Goal: Task Accomplishment & Management: Use online tool/utility

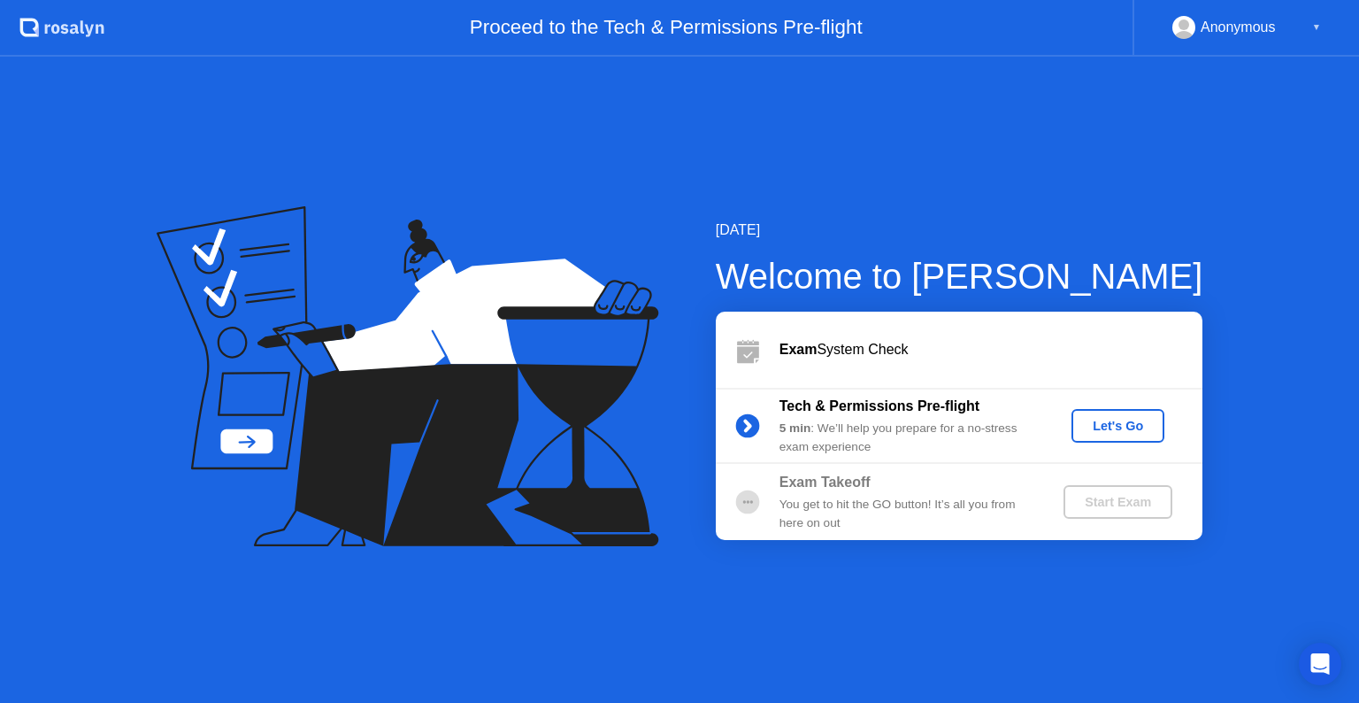
click at [1126, 433] on div "Let's Go" at bounding box center [1118, 426] width 79 height 14
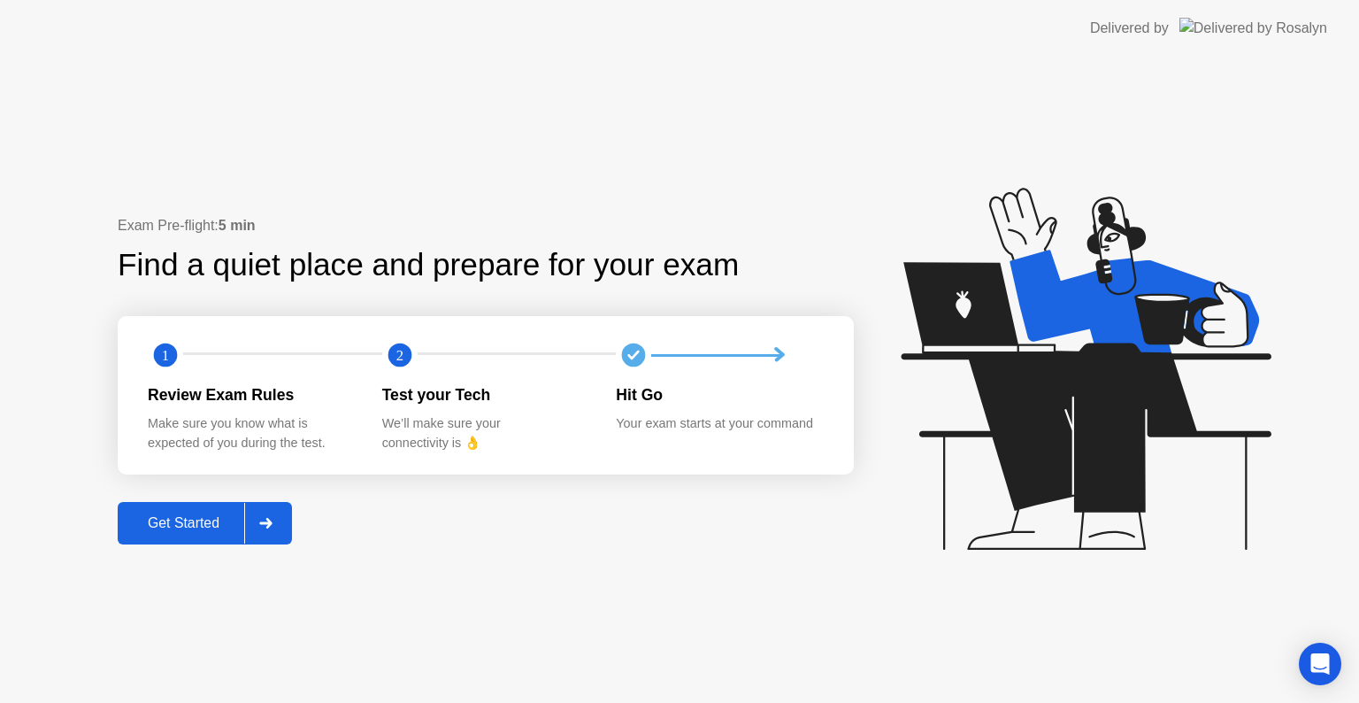
click at [248, 525] on div at bounding box center [265, 523] width 42 height 41
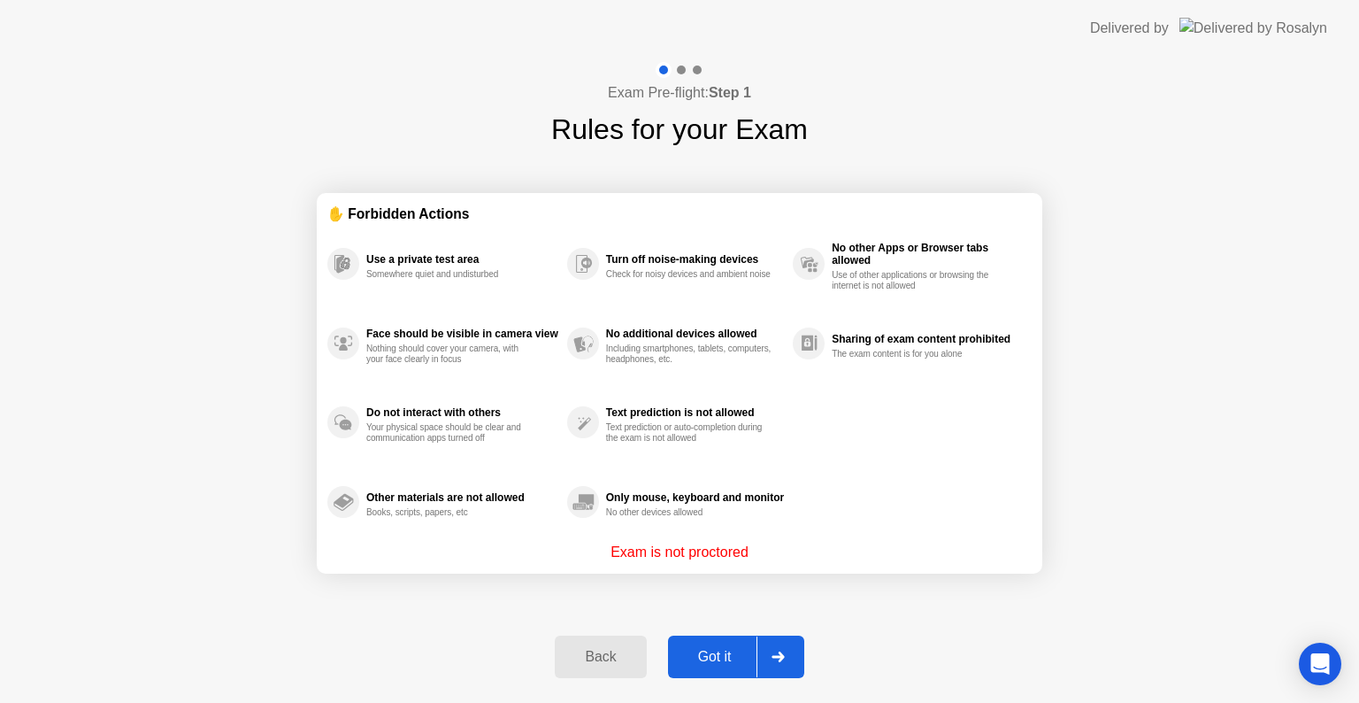
click at [788, 658] on div at bounding box center [778, 656] width 42 height 41
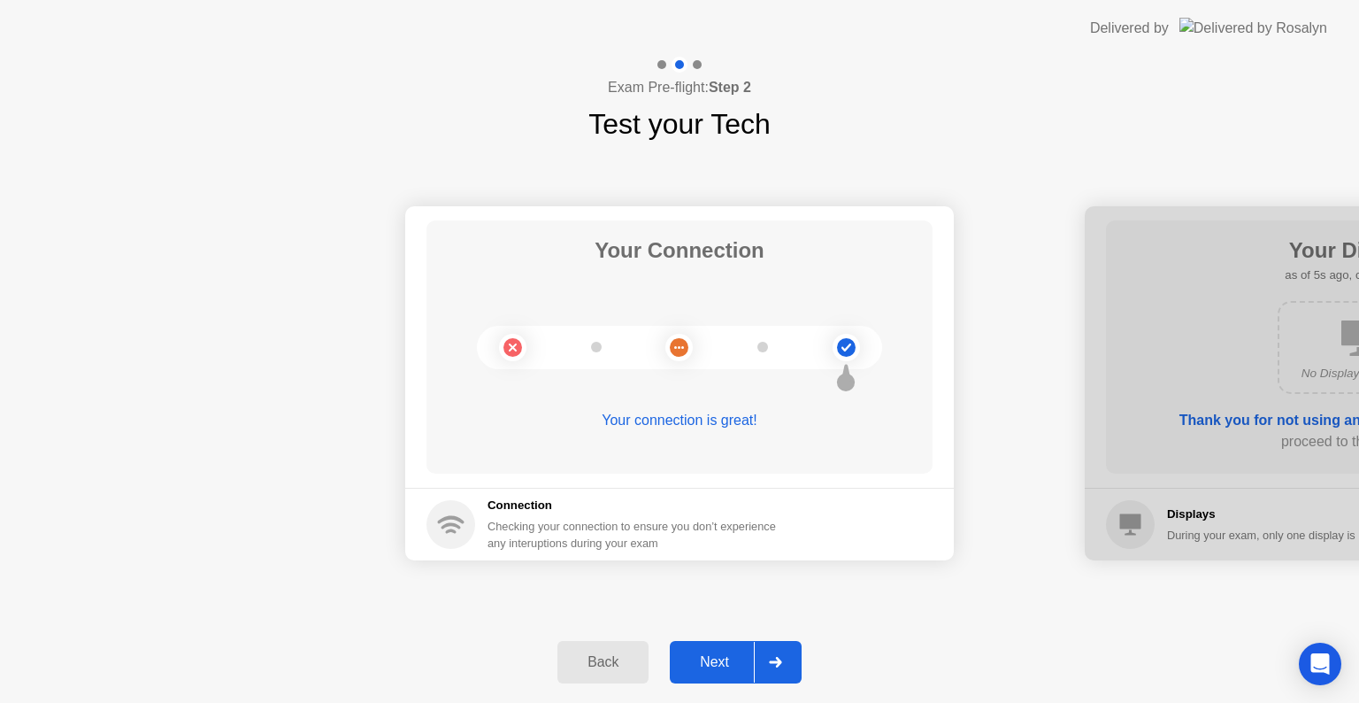
click at [779, 658] on icon at bounding box center [775, 662] width 12 height 11
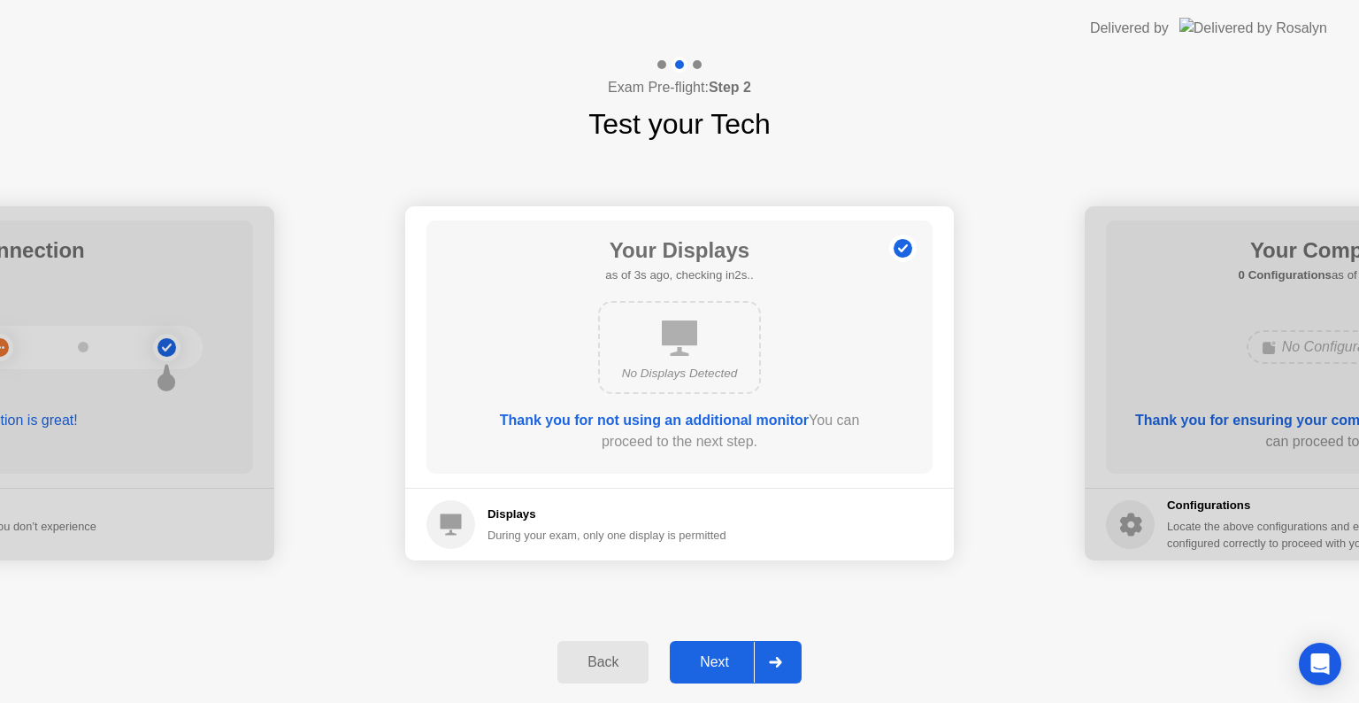
click at [779, 658] on icon at bounding box center [775, 662] width 12 height 11
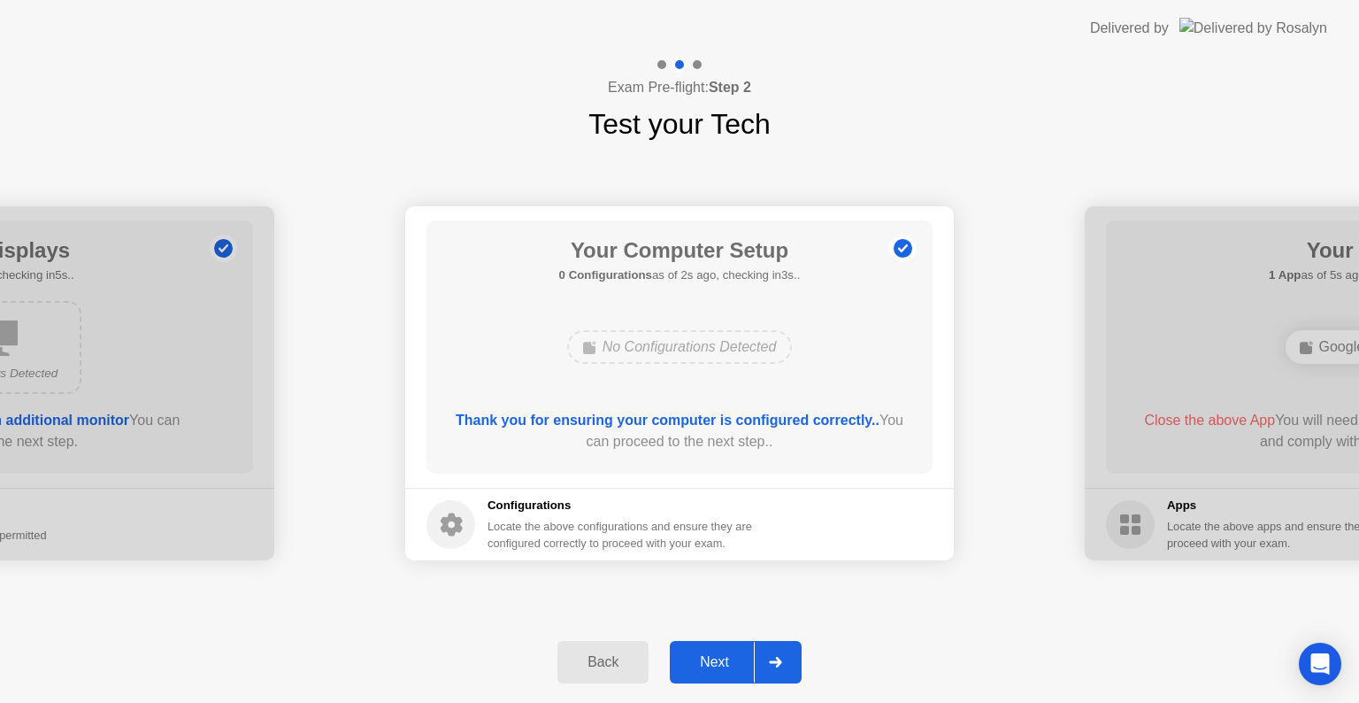
click at [779, 658] on icon at bounding box center [775, 662] width 12 height 11
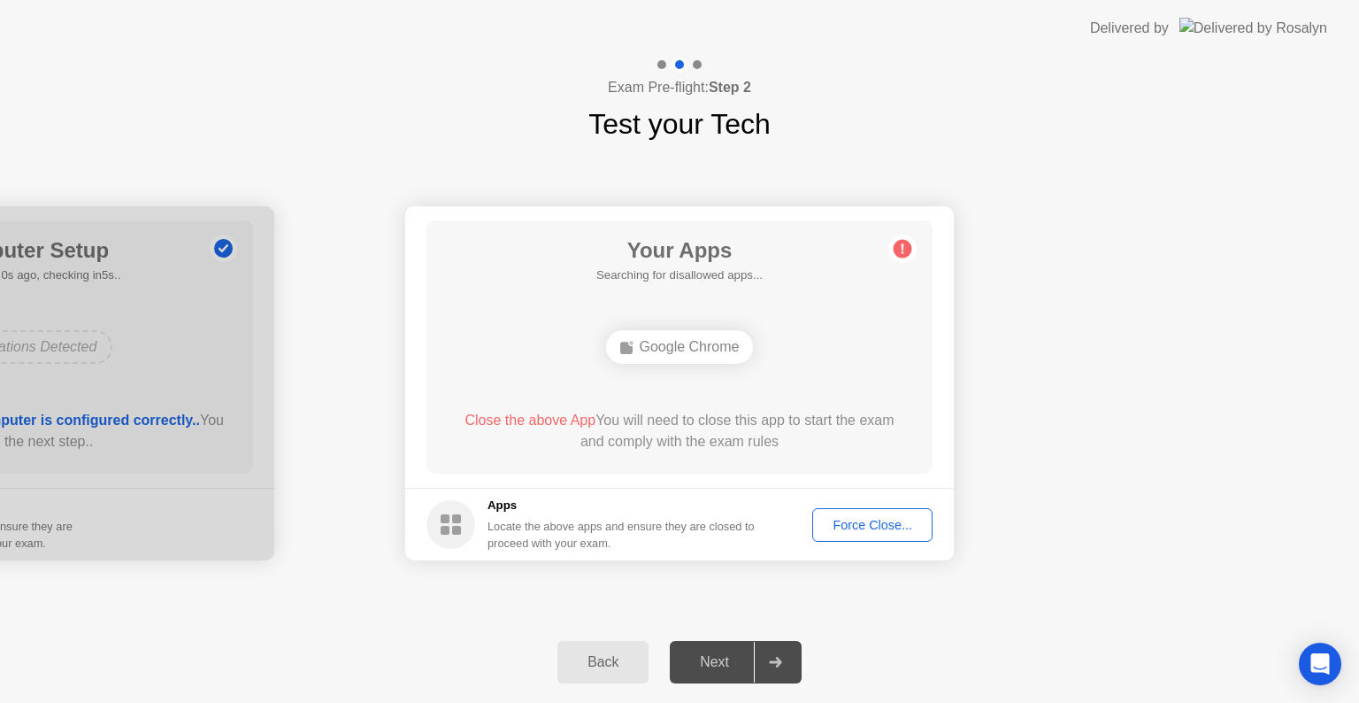
click at [881, 535] on button "Force Close..." at bounding box center [872, 525] width 120 height 34
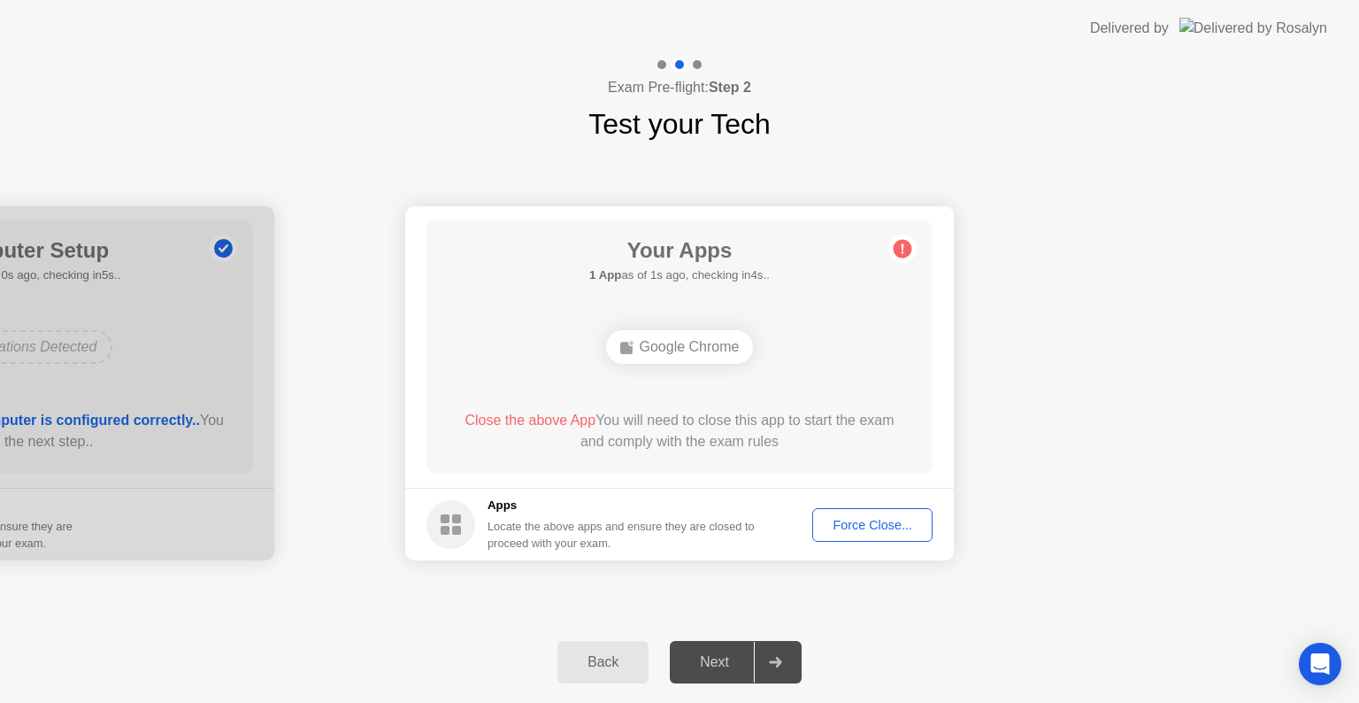
click at [866, 528] on div "Force Close..." at bounding box center [873, 525] width 108 height 14
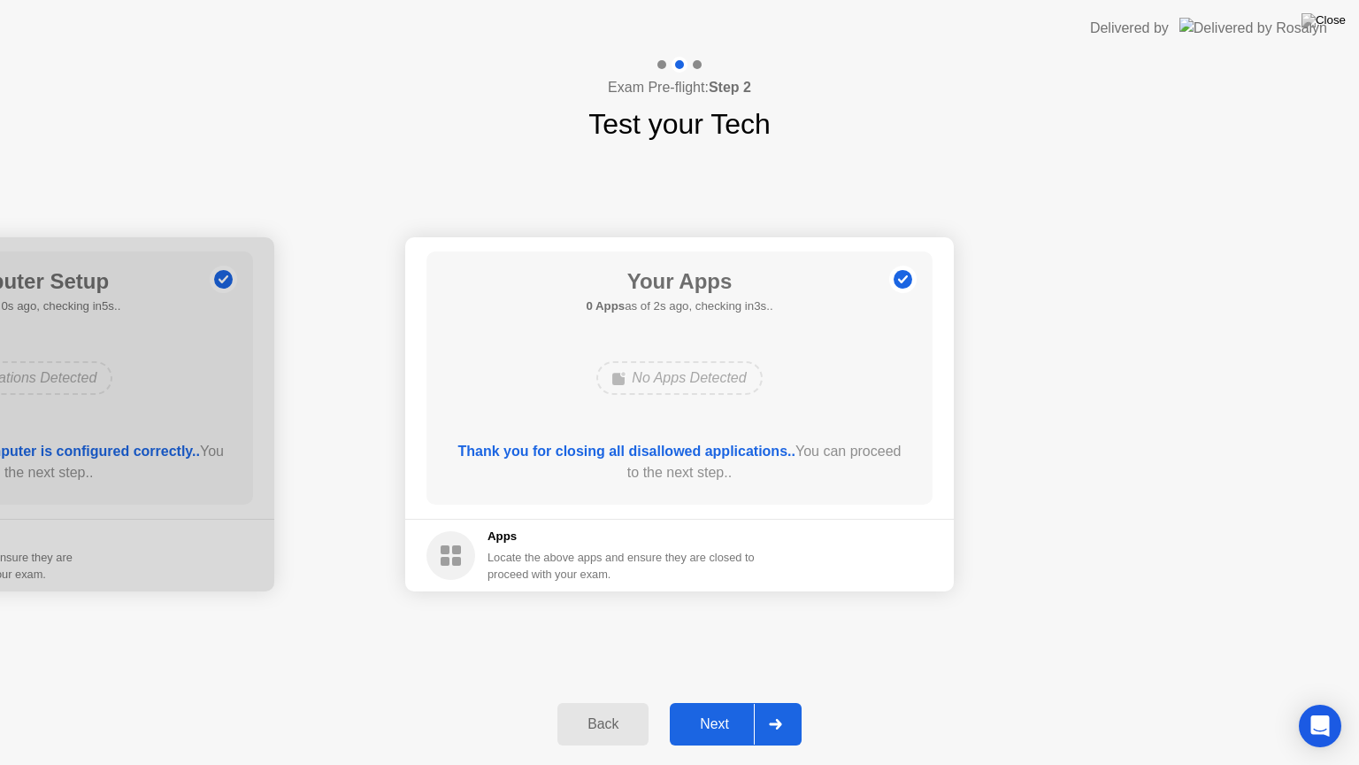
click at [726, 702] on div "Next" at bounding box center [714, 724] width 79 height 16
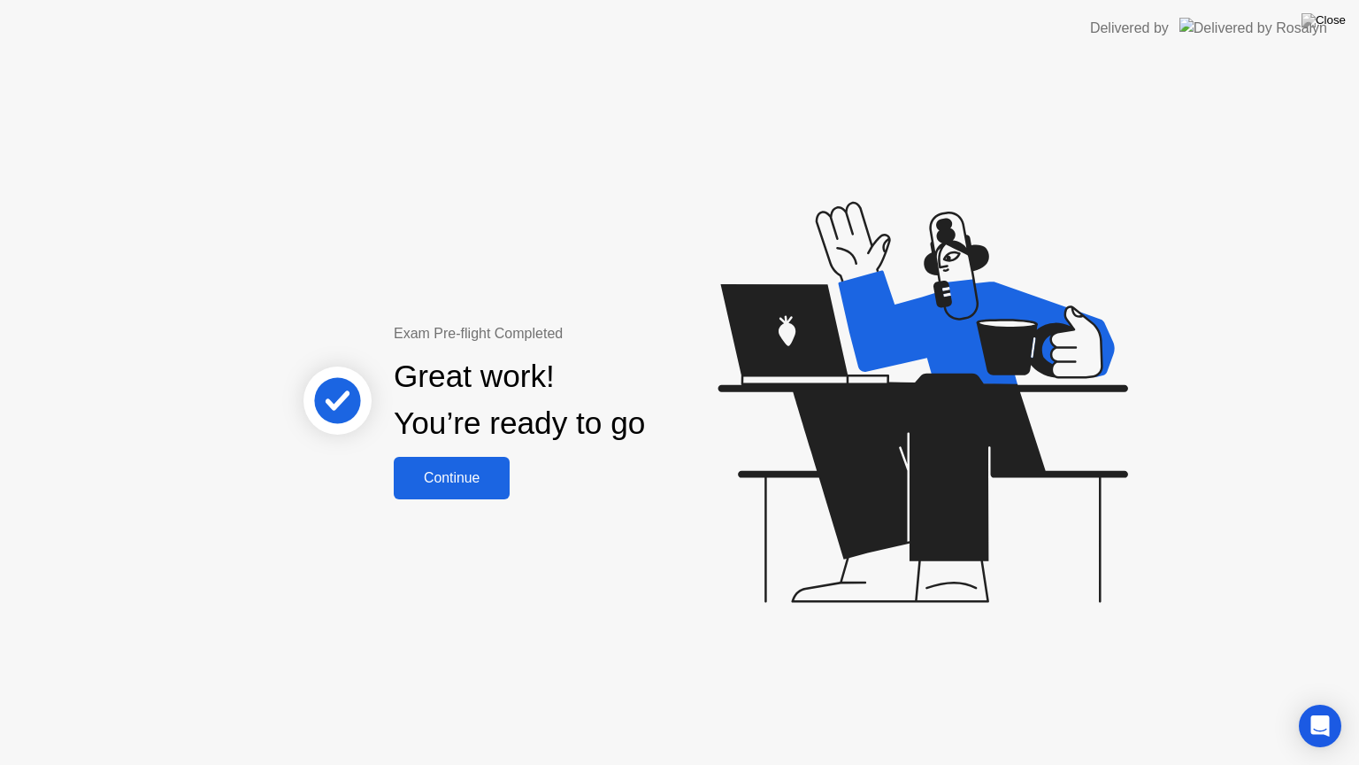
click at [456, 499] on div "Exam Pre-flight Completed Great work! You’re ready to go Continue" at bounding box center [679, 411] width 1359 height 708
click at [465, 476] on div "Continue" at bounding box center [451, 478] width 105 height 16
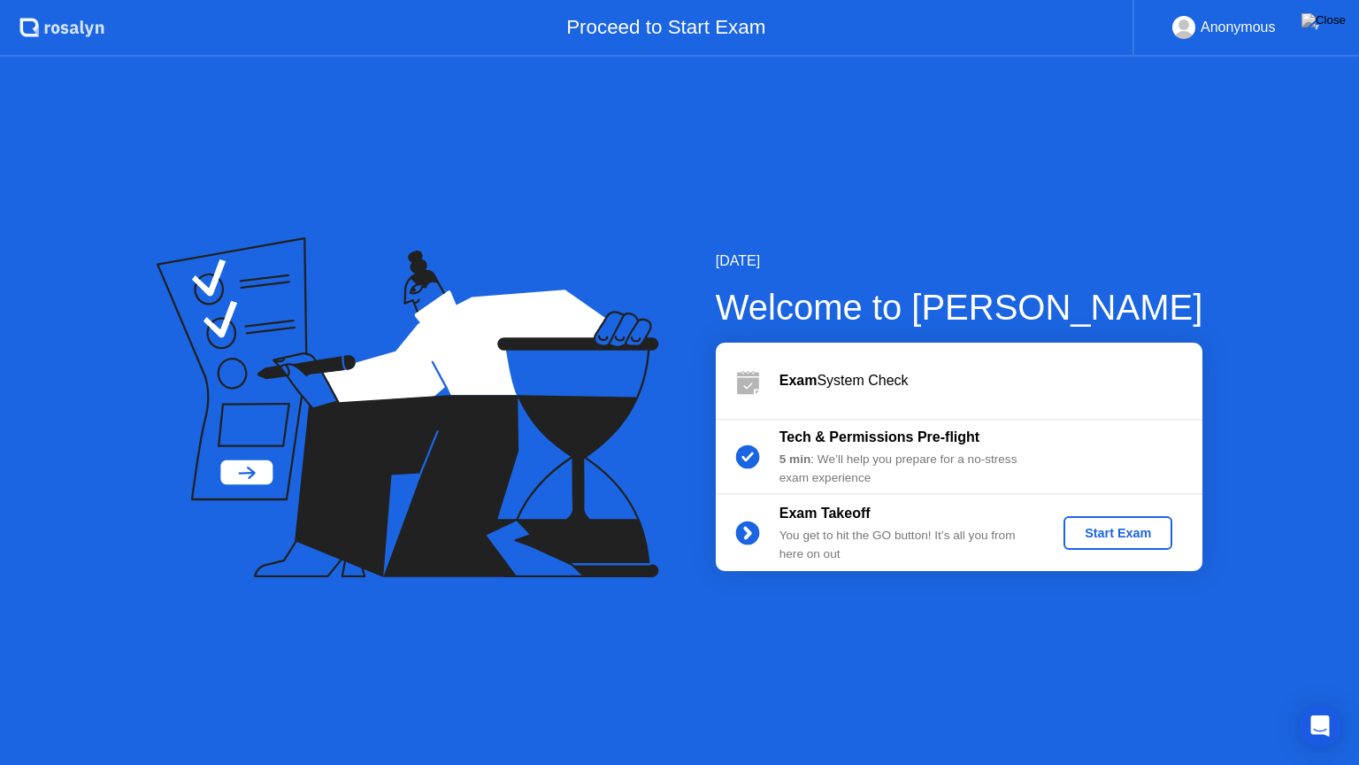
click at [1118, 538] on div "Start Exam" at bounding box center [1118, 533] width 95 height 14
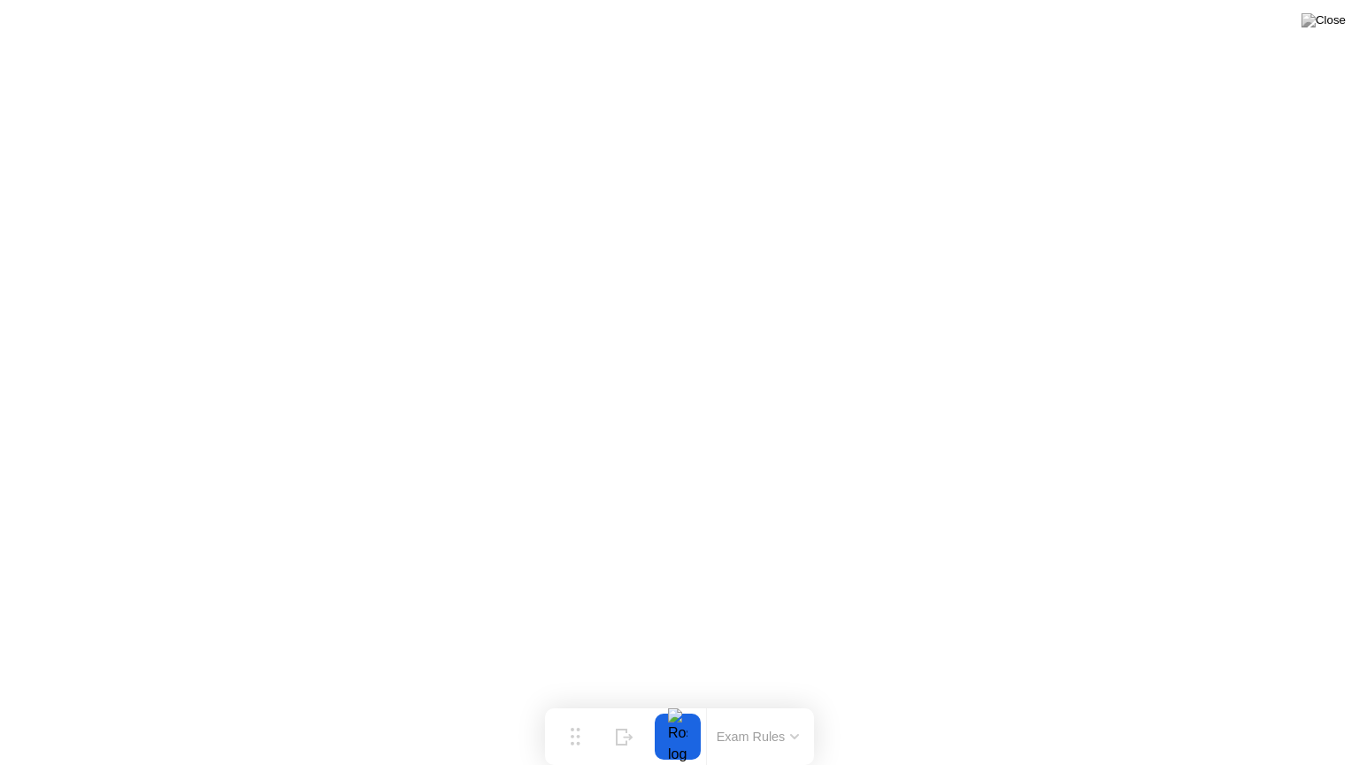
click at [794, 702] on button "Exam Rules" at bounding box center [758, 736] width 94 height 16
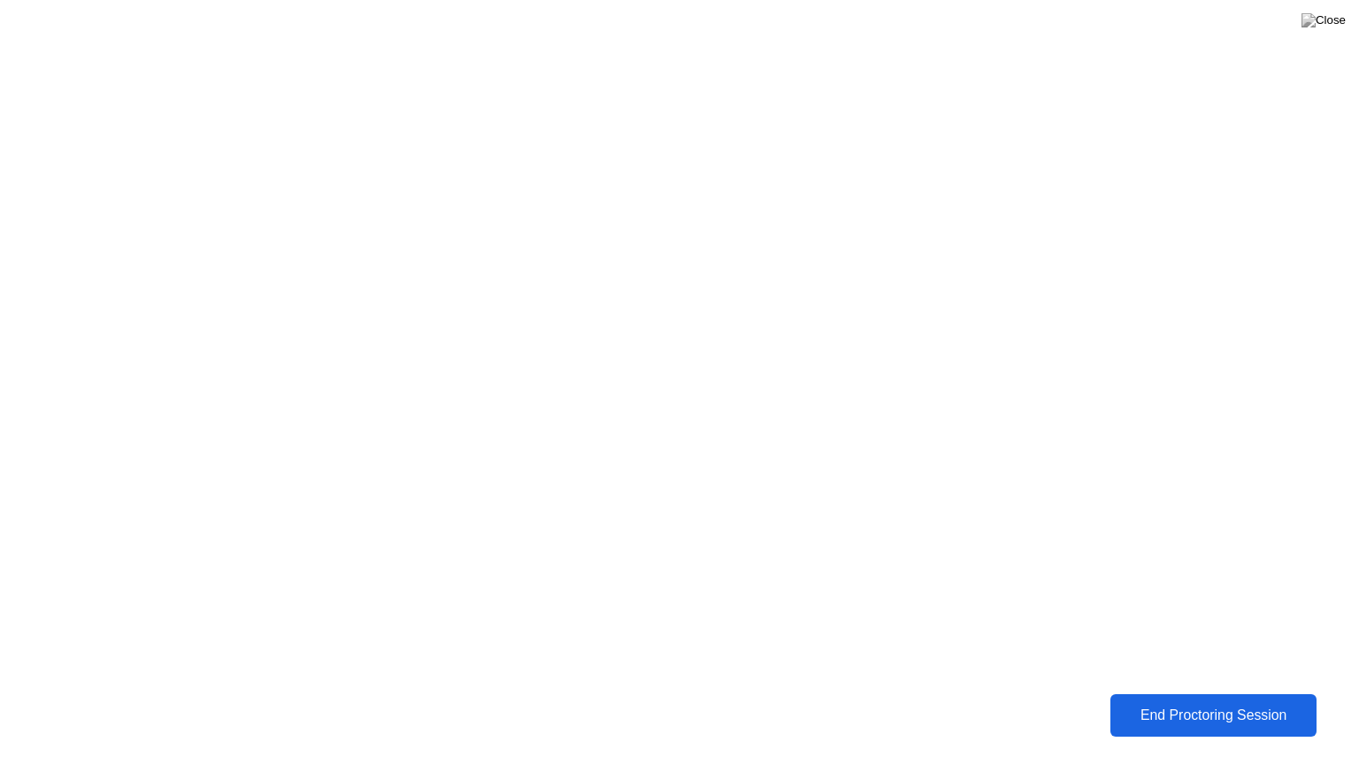
click at [1157, 702] on div "End Proctoring Session" at bounding box center [1213, 715] width 196 height 16
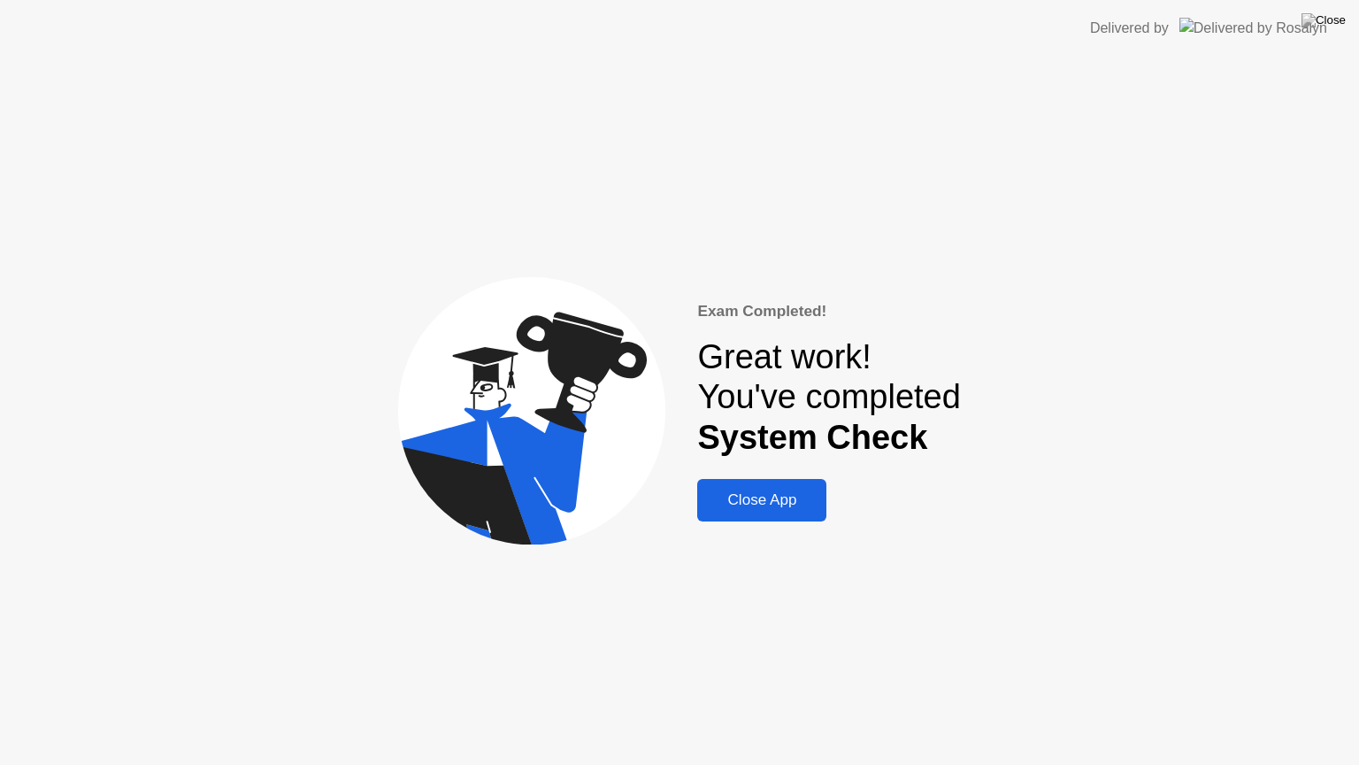
click at [779, 504] on div "Close App" at bounding box center [762, 500] width 119 height 18
